Goal: Task Accomplishment & Management: Manage account settings

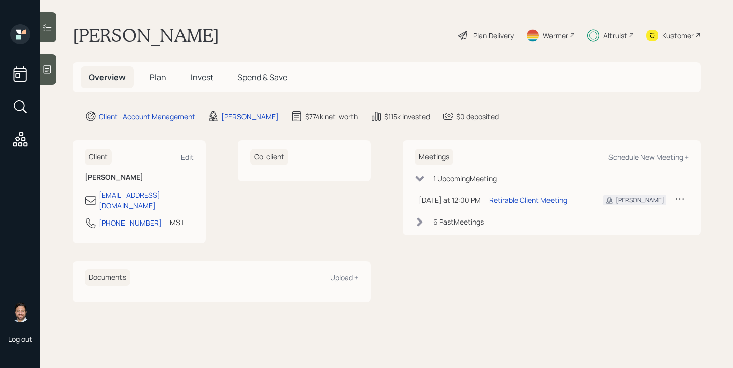
click at [166, 83] on h5 "Plan" at bounding box center [158, 78] width 33 height 22
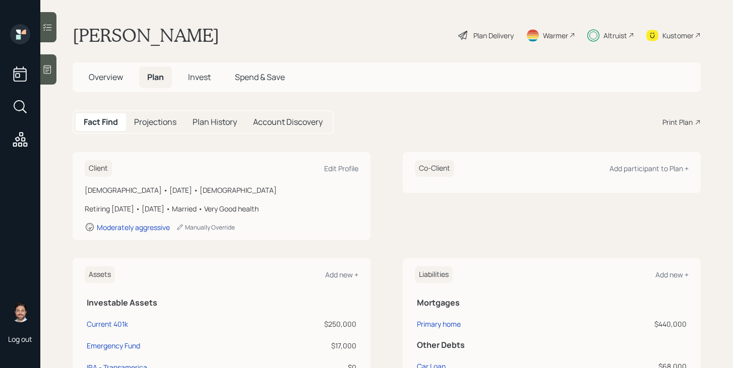
click at [192, 77] on span "Invest" at bounding box center [199, 77] width 23 height 11
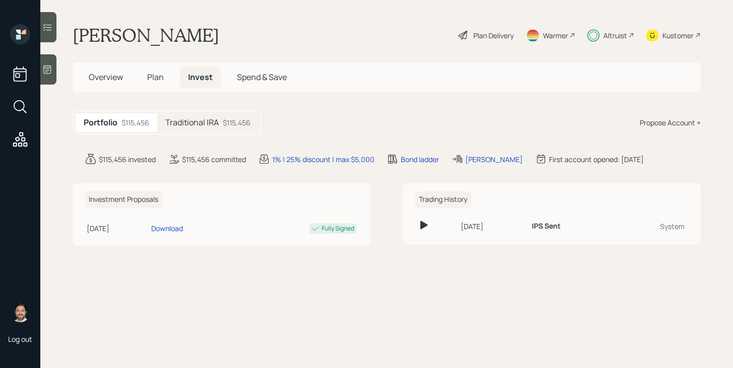
click at [195, 119] on h5 "Traditional IRA" at bounding box center [191, 123] width 53 height 10
